Goal: Task Accomplishment & Management: Use online tool/utility

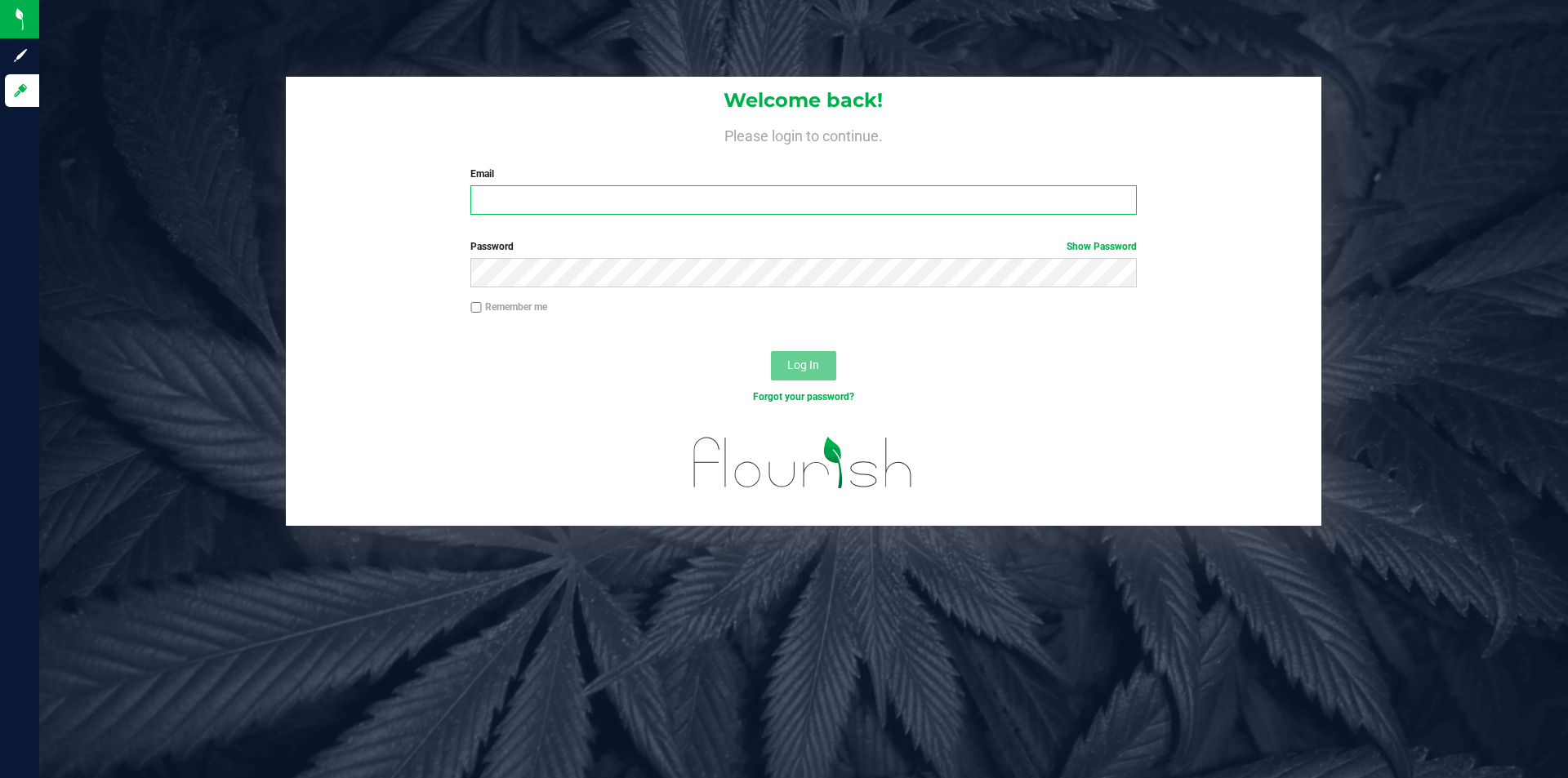
click at [490, 189] on input "Email" at bounding box center [803, 199] width 666 height 30
type input "[EMAIL_ADDRESS][DOMAIN_NAME]"
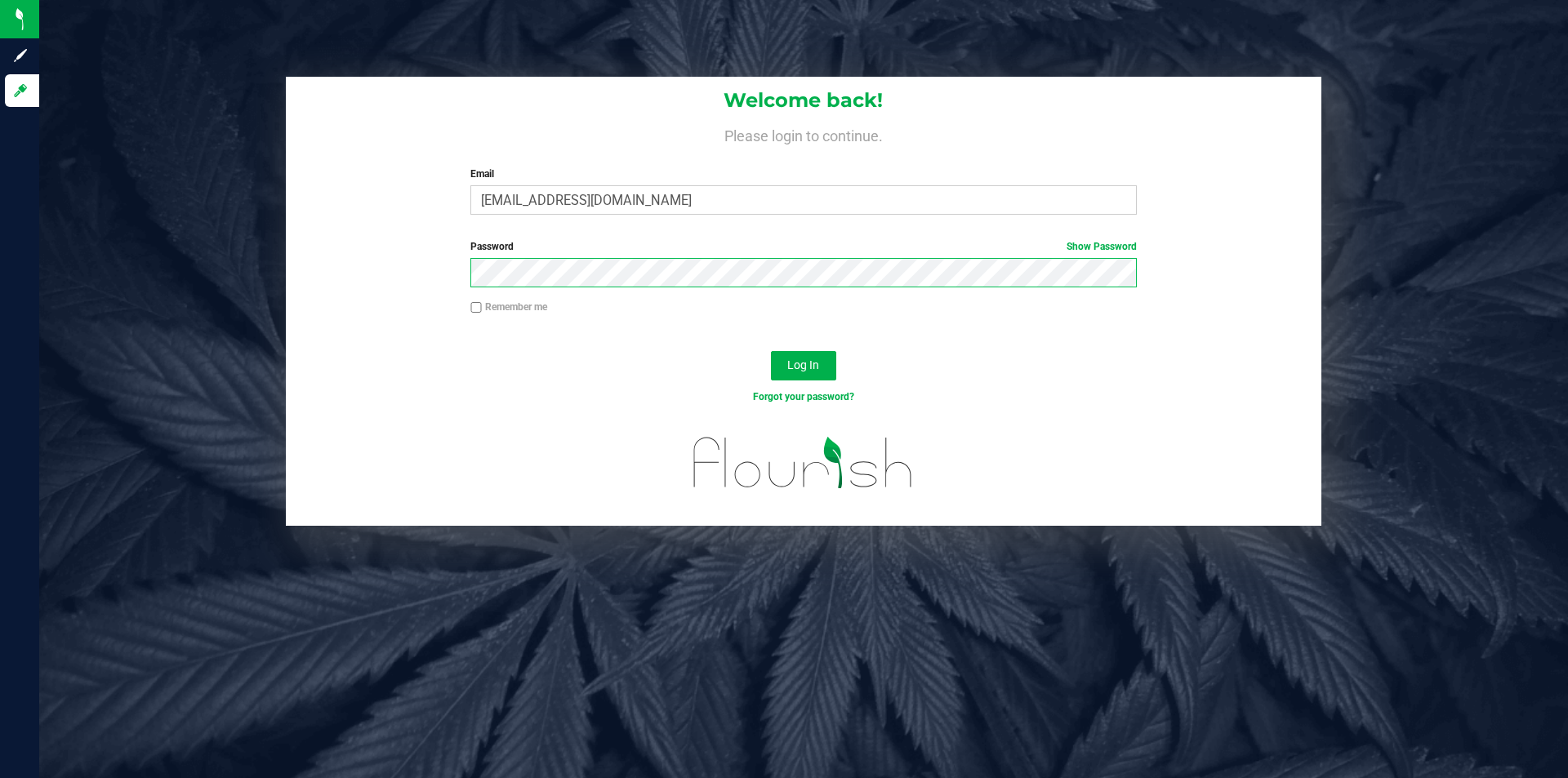
click at [772, 351] on button "Log In" at bounding box center [804, 365] width 65 height 30
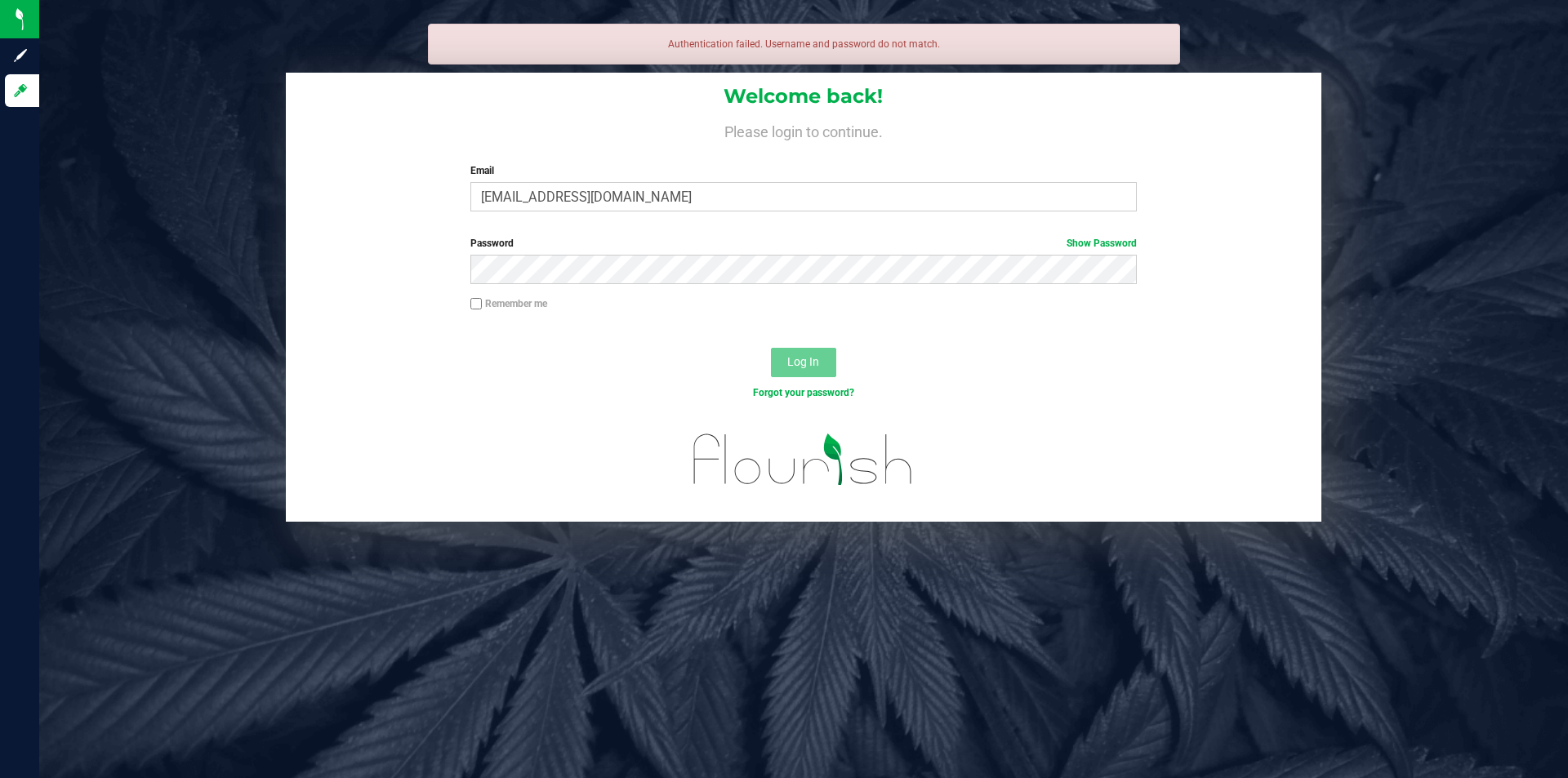
click at [503, 236] on label "Password Show Password" at bounding box center [803, 242] width 666 height 14
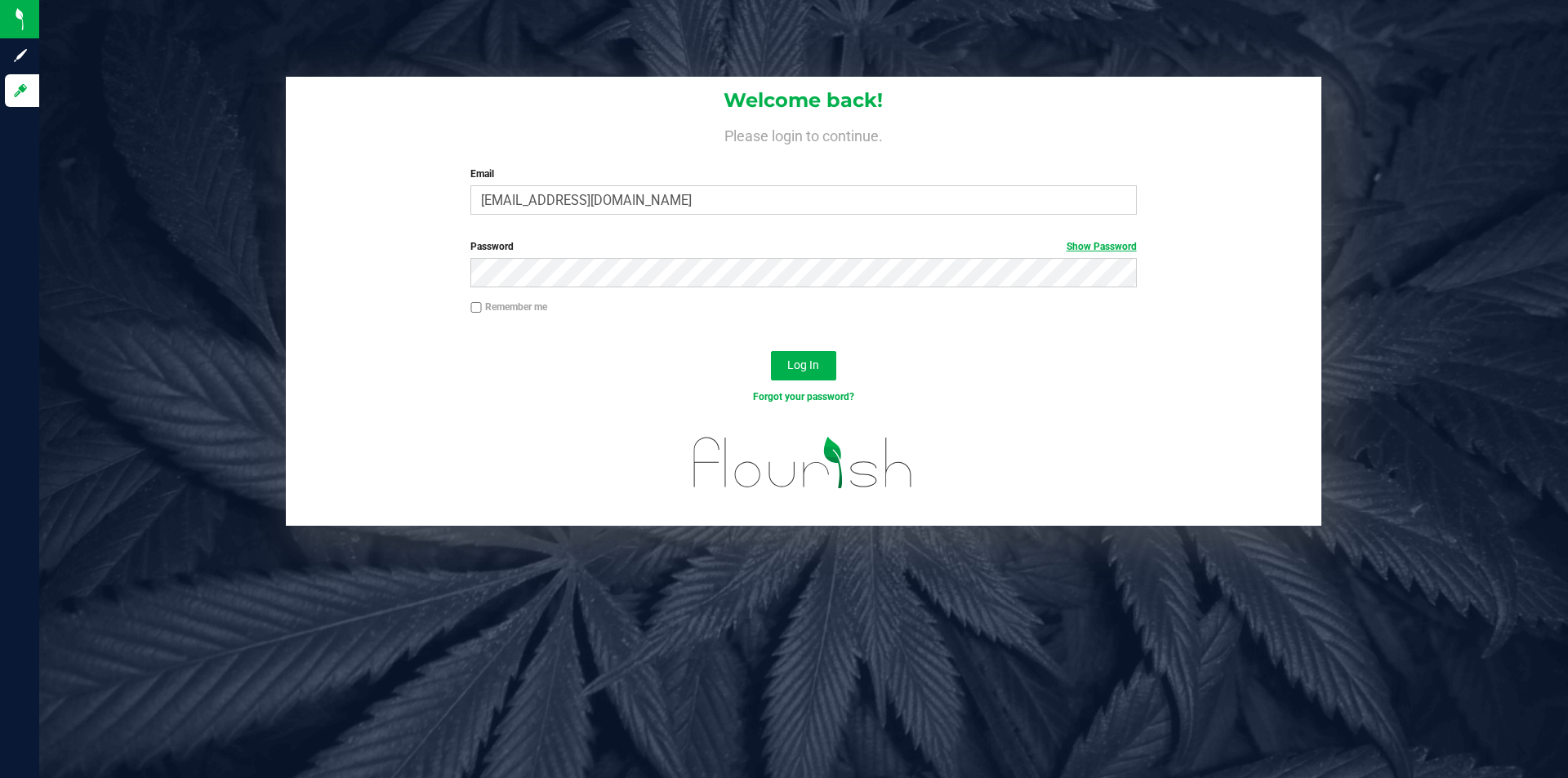
click at [1095, 249] on link "Show Password" at bounding box center [1101, 246] width 70 height 11
click at [772, 351] on button "Log In" at bounding box center [804, 365] width 65 height 30
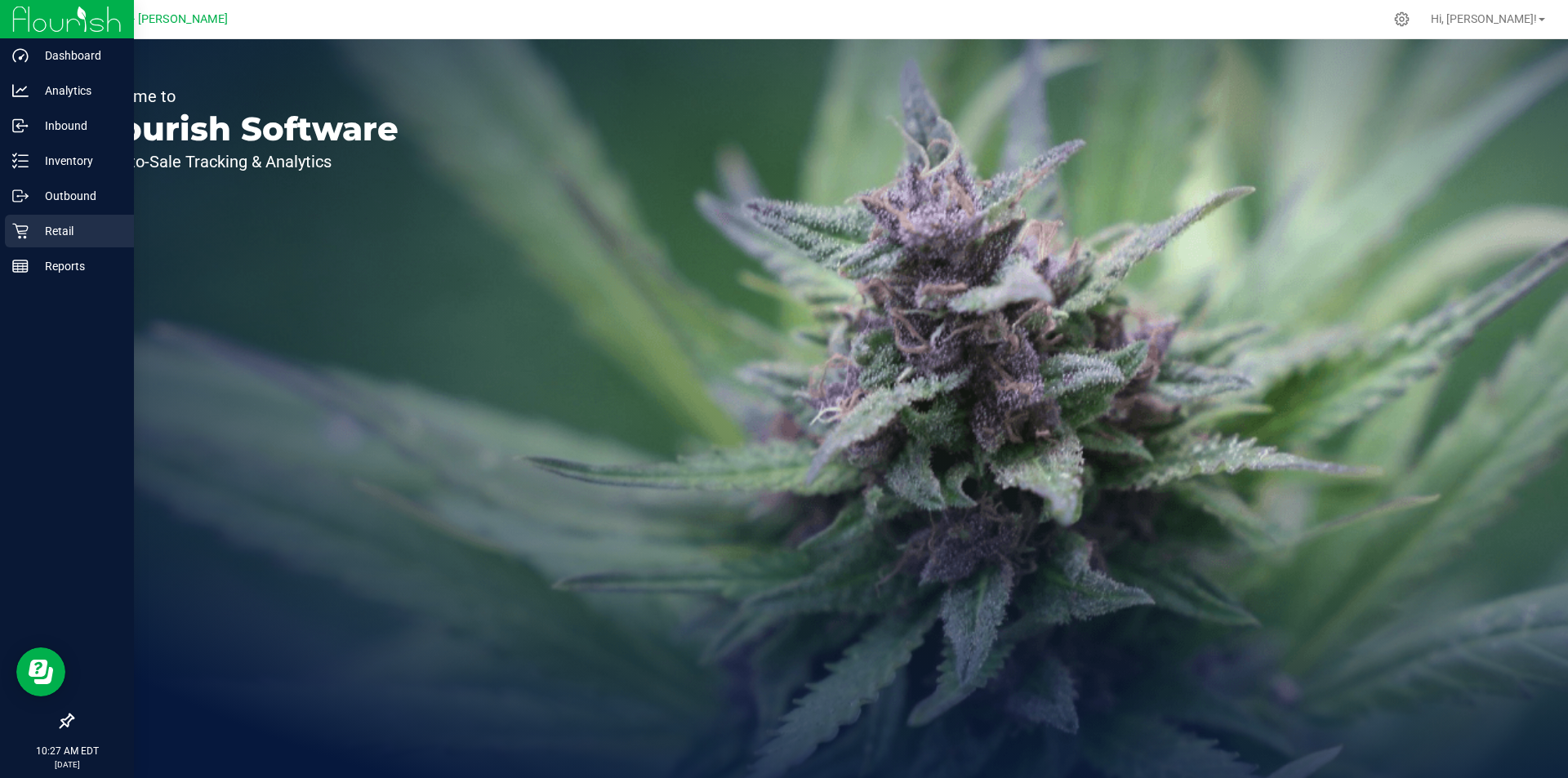
click at [71, 237] on p "Retail" at bounding box center [78, 231] width 98 height 19
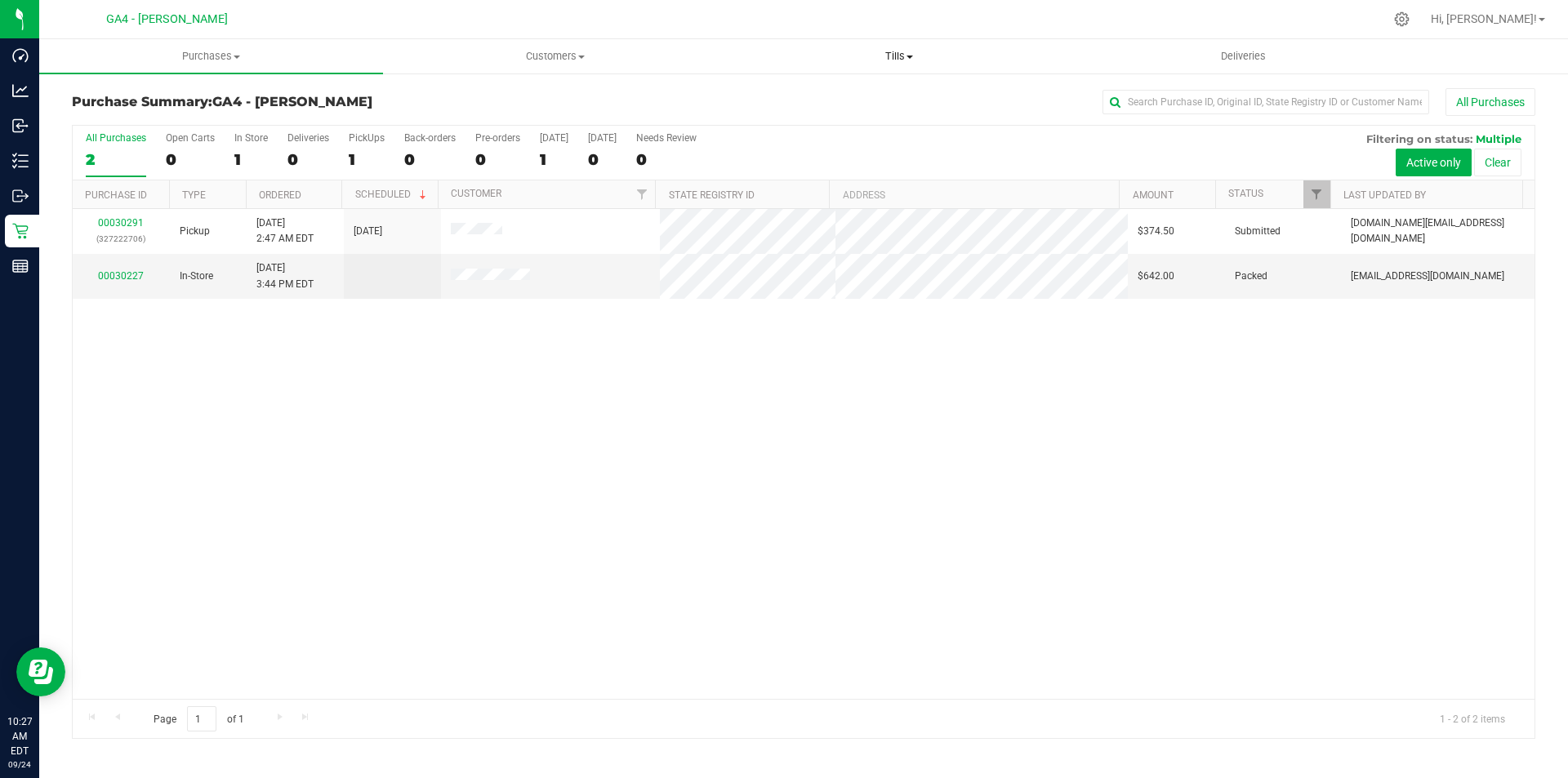
click at [903, 61] on span "Tills" at bounding box center [898, 56] width 342 height 14
click at [827, 97] on span "Manage tills" at bounding box center [782, 98] width 110 height 13
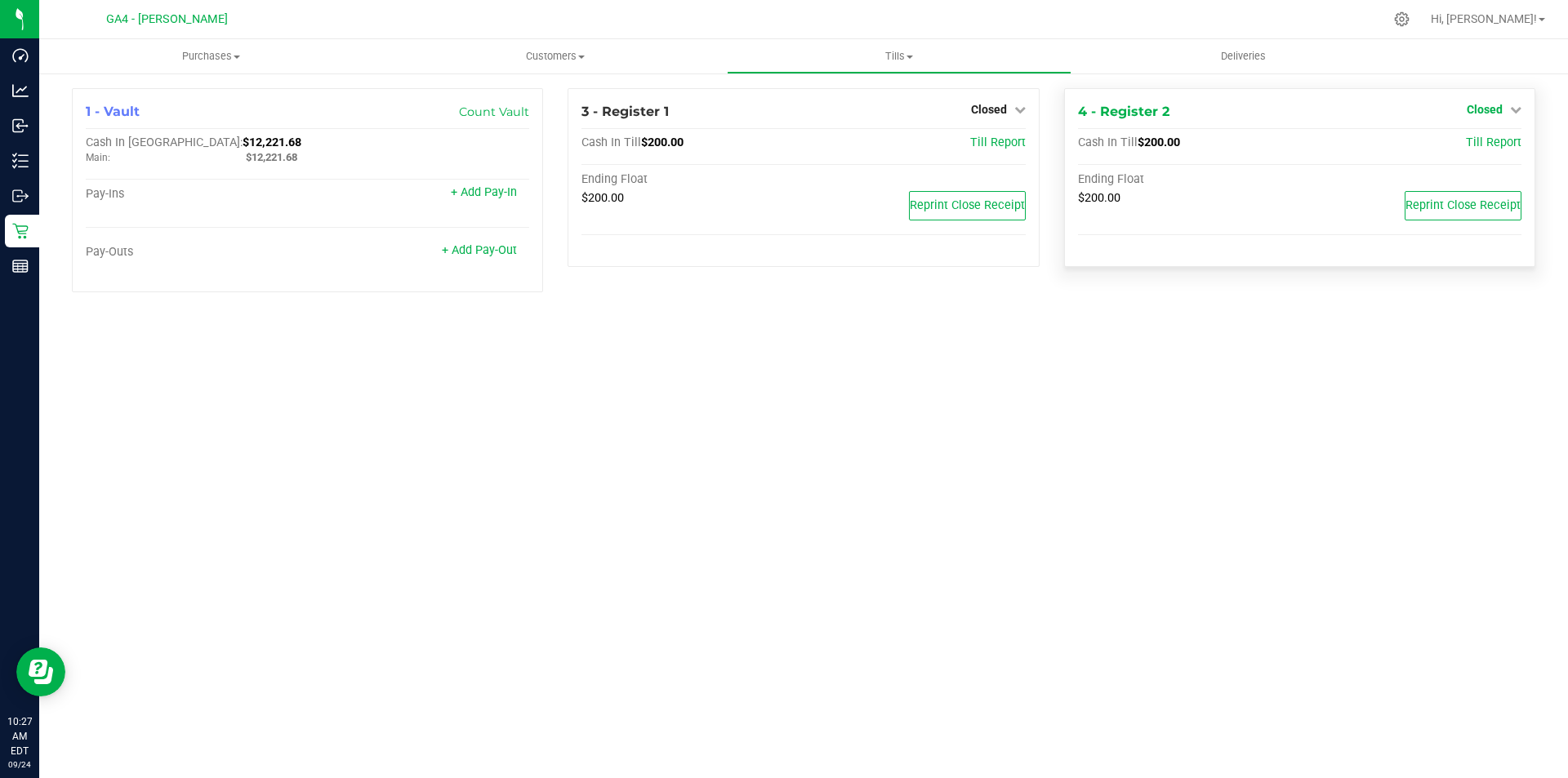
click at [1498, 116] on span "Closed" at bounding box center [1486, 109] width 36 height 13
click at [1494, 142] on link "Open Till" at bounding box center [1484, 144] width 43 height 13
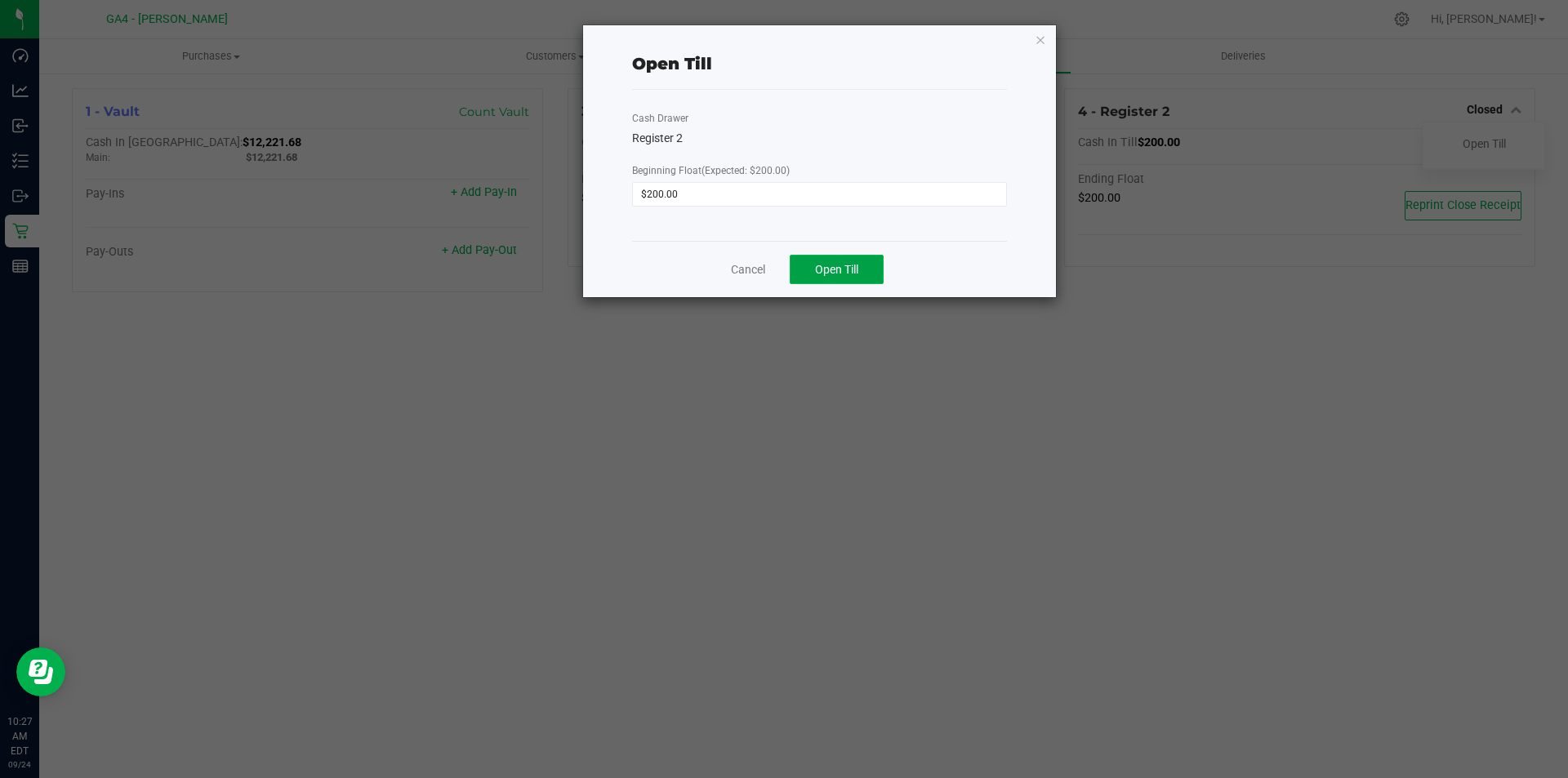
click at [832, 263] on span "Open Till" at bounding box center [837, 269] width 43 height 13
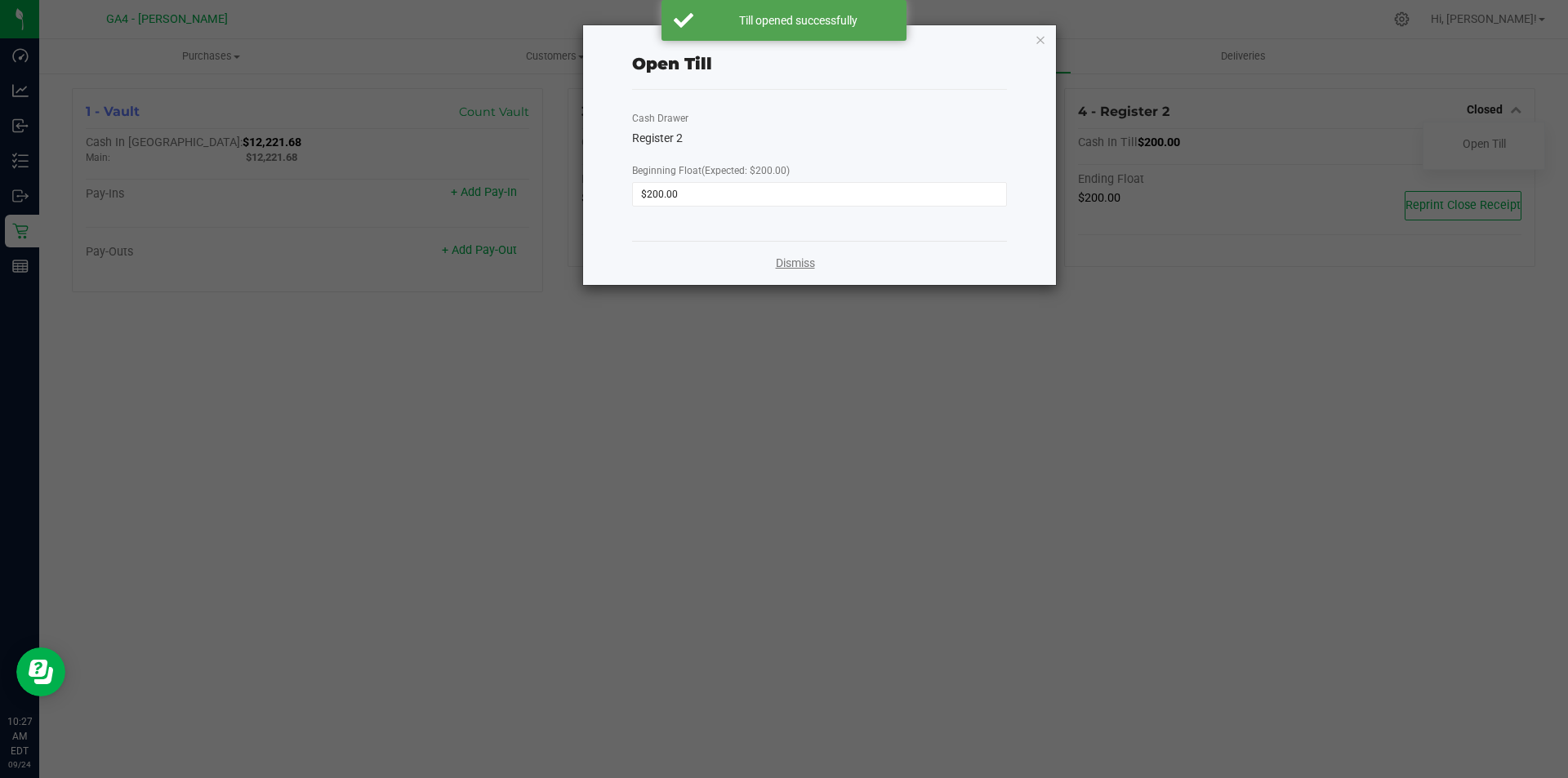
click at [789, 266] on link "Dismiss" at bounding box center [796, 263] width 39 height 17
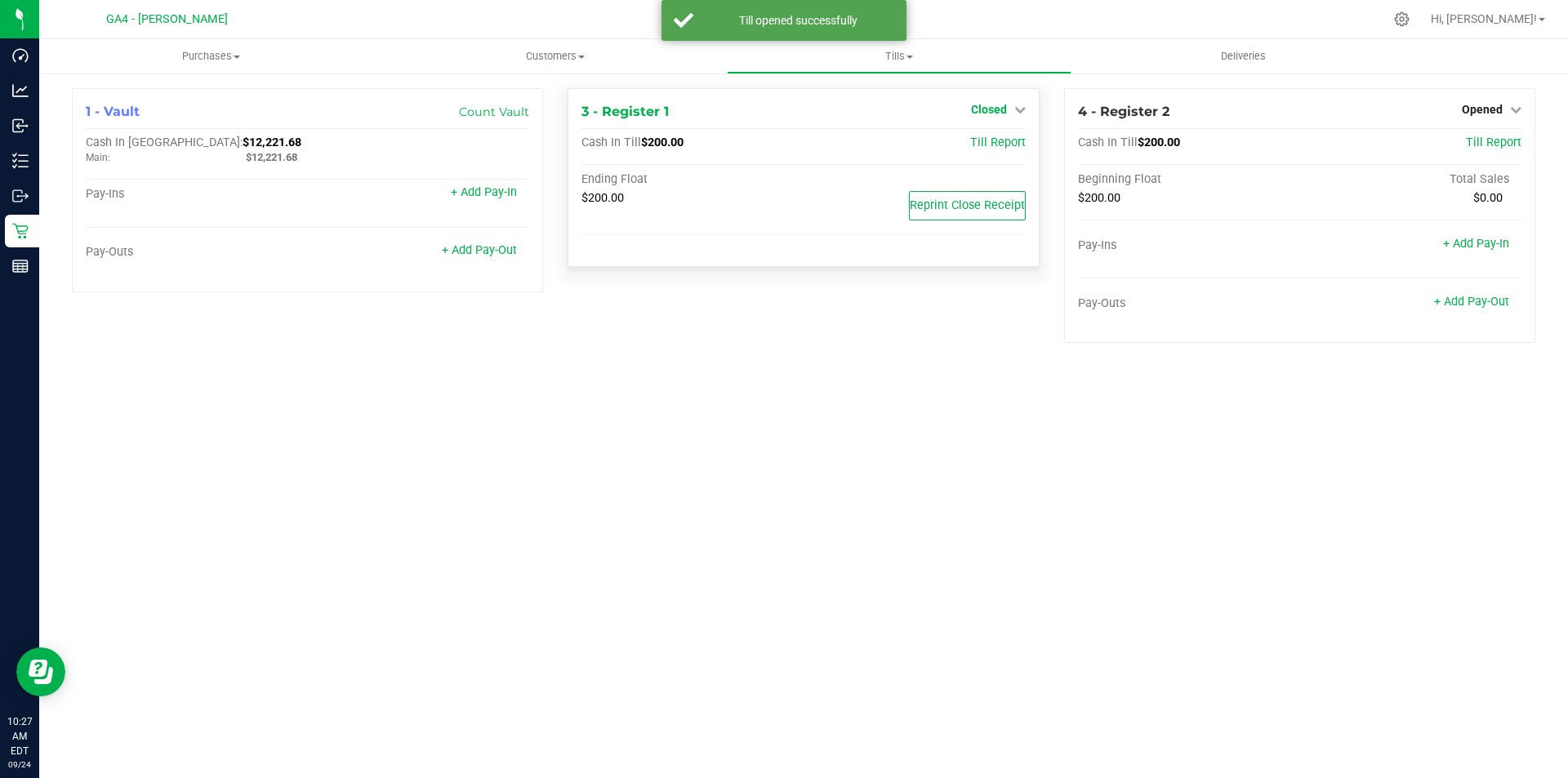
click at [1022, 114] on icon at bounding box center [1021, 109] width 12 height 11
click at [999, 145] on link "Open Till" at bounding box center [988, 144] width 43 height 13
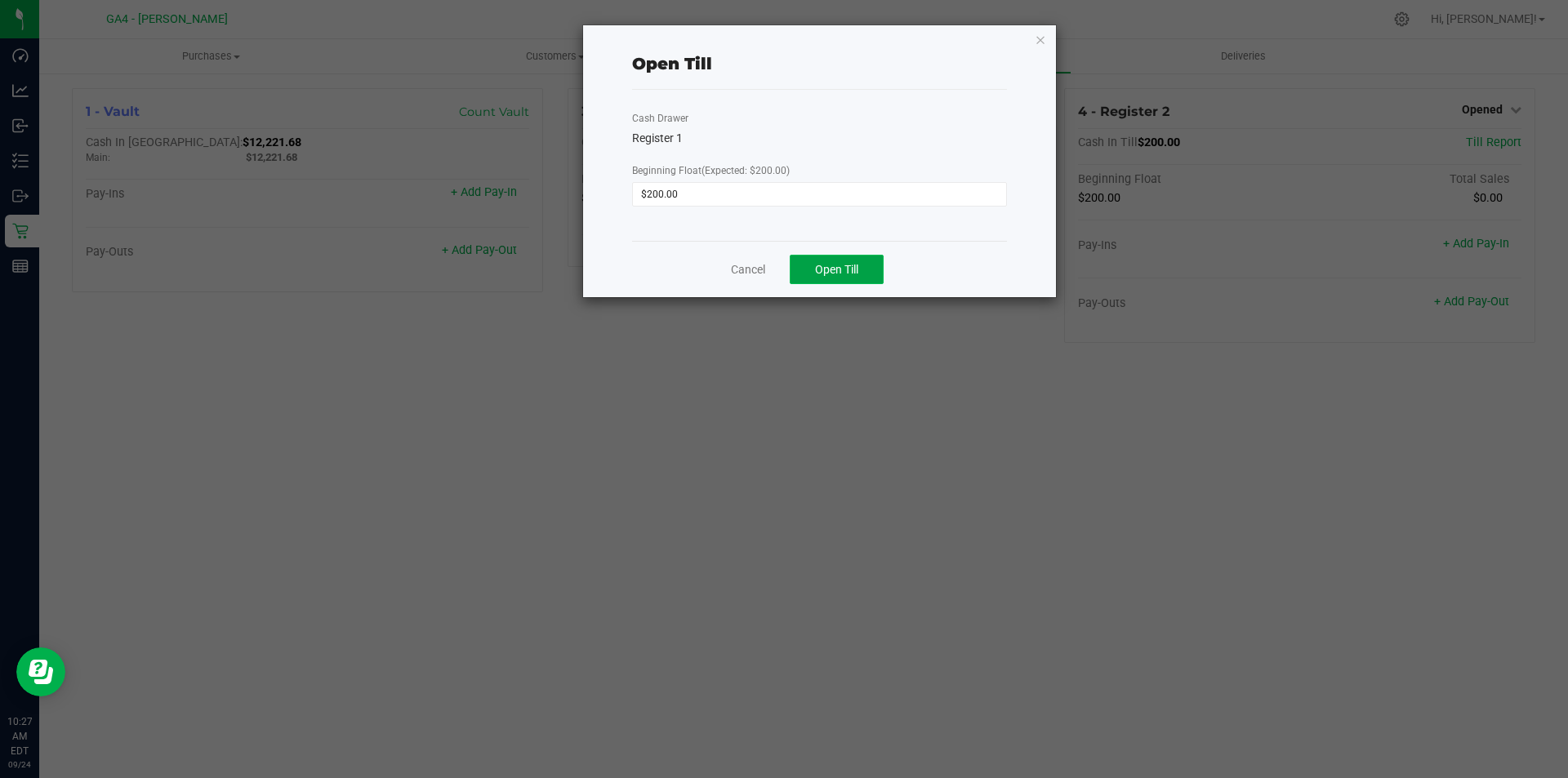
click at [816, 262] on button "Open Till" at bounding box center [837, 269] width 94 height 30
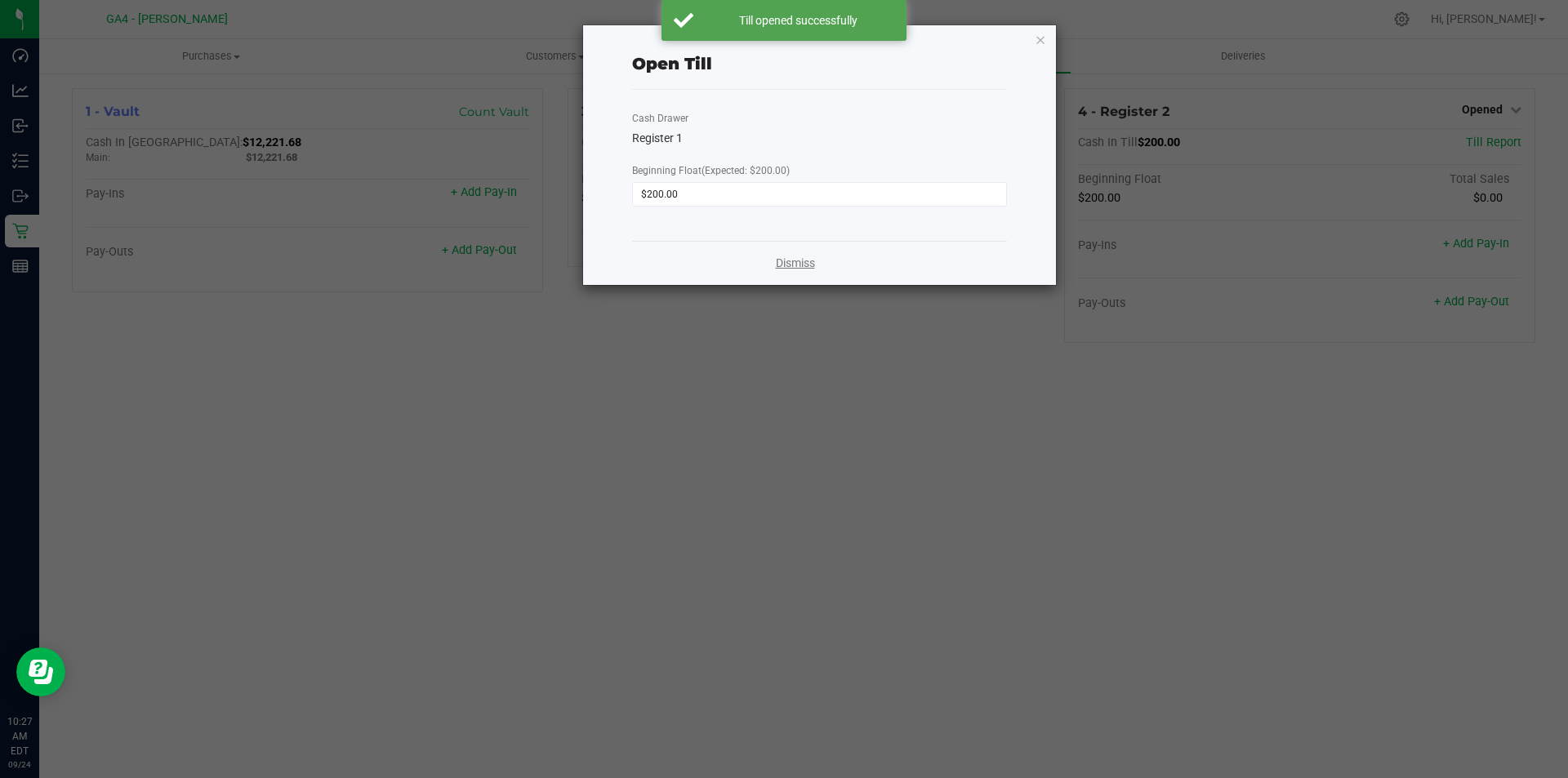
click at [803, 269] on link "Dismiss" at bounding box center [796, 263] width 39 height 17
